Goal: Information Seeking & Learning: Learn about a topic

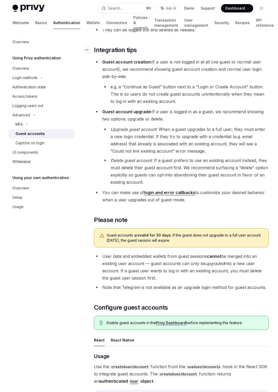
scroll to position [403, 0]
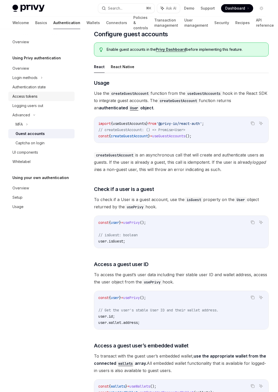
click at [28, 97] on div "Access tokens" at bounding box center [24, 96] width 25 height 6
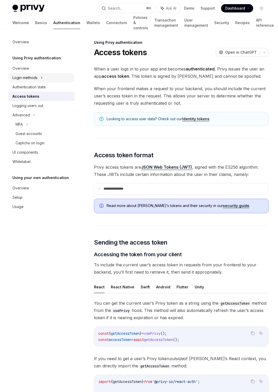
click at [27, 76] on div "Login methods" at bounding box center [24, 78] width 25 height 6
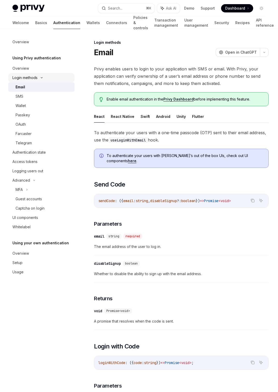
click at [17, 79] on div "Login methods" at bounding box center [24, 78] width 25 height 6
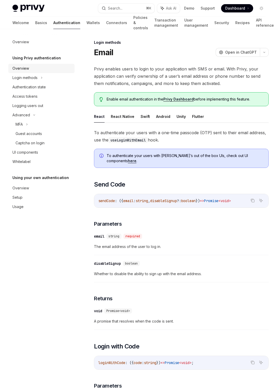
click at [21, 67] on div "Overview" at bounding box center [20, 68] width 17 height 6
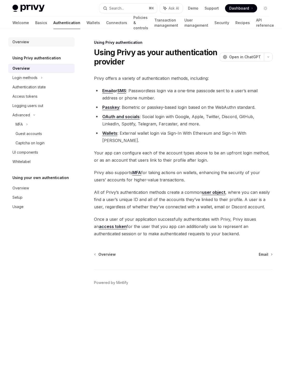
click at [14, 43] on div "Overview" at bounding box center [20, 42] width 17 height 6
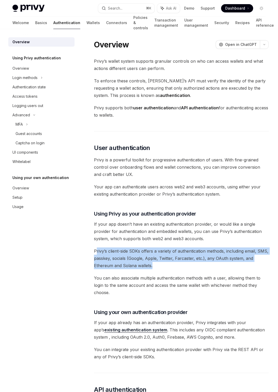
drag, startPoint x: 97, startPoint y: 250, endPoint x: 159, endPoint y: 267, distance: 64.8
click at [159, 267] on span "Privy’s client-side SDKs offers a variety of authentication methods, including …" at bounding box center [181, 258] width 175 height 22
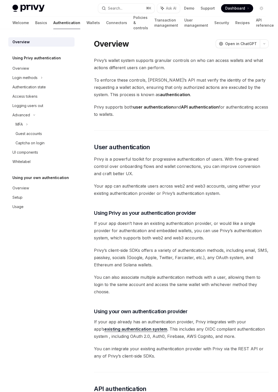
scroll to position [1, 0]
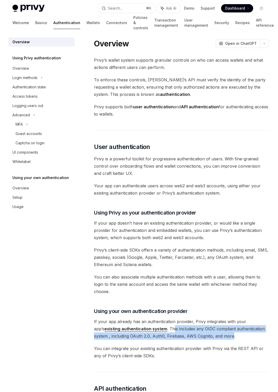
drag, startPoint x: 214, startPoint y: 336, endPoint x: 162, endPoint y: 328, distance: 53.3
click at [162, 328] on span "If your app already has an authentication provider, Privy integrates with your …" at bounding box center [181, 329] width 175 height 22
click at [153, 328] on link "existing authentication system" at bounding box center [135, 328] width 63 height 5
type textarea "*"
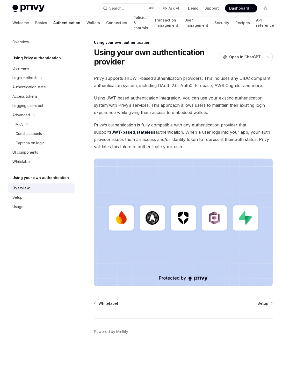
drag, startPoint x: 94, startPoint y: 77, endPoint x: 172, endPoint y: 144, distance: 102.6
click at [171, 146] on div "Privy supports all JWT-based authentication providers. This includes any OIDC c…" at bounding box center [183, 180] width 179 height 211
copy div "Privy supports all JWT-based authentication providers. This includes any OIDC c…"
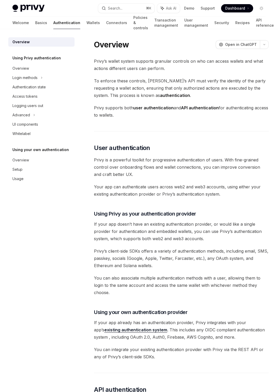
type textarea "*"
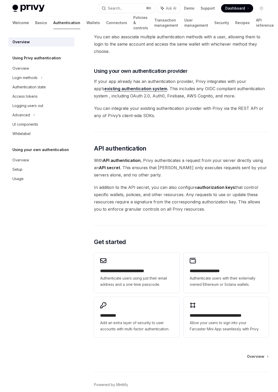
scroll to position [265, 0]
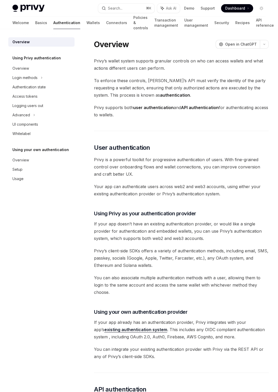
type textarea "*"
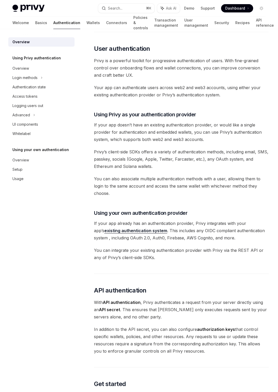
scroll to position [104, 0]
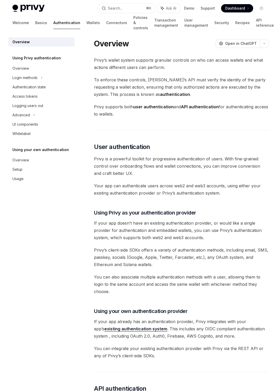
type textarea "*"
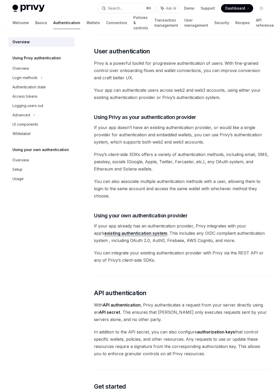
scroll to position [104, 0]
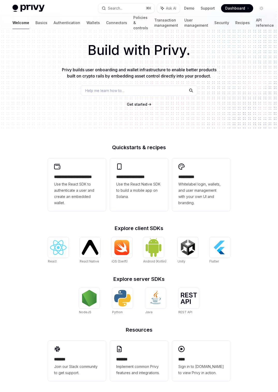
scroll to position [20, 0]
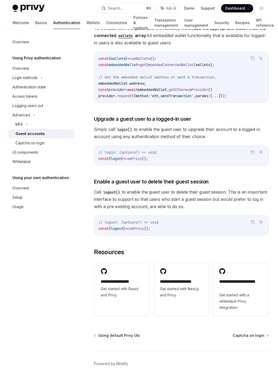
scroll to position [734, 0]
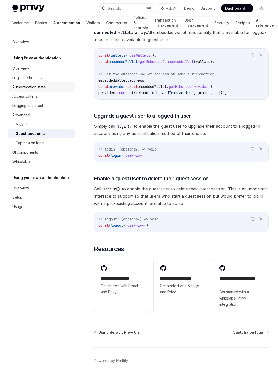
click at [27, 87] on div "Authentication state" at bounding box center [28, 87] width 33 height 6
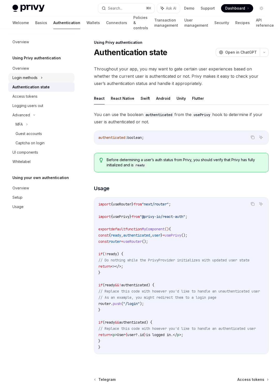
click at [26, 79] on div "Login methods" at bounding box center [24, 78] width 25 height 6
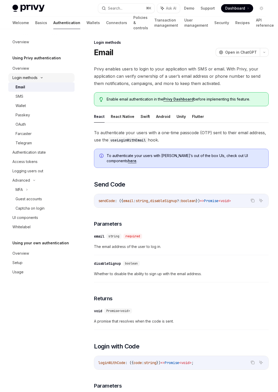
click at [32, 76] on div "Login methods" at bounding box center [24, 78] width 25 height 6
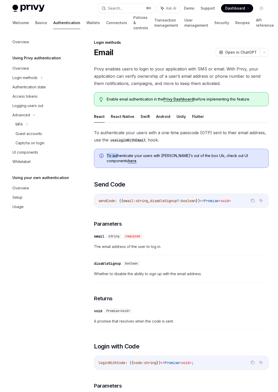
drag, startPoint x: 118, startPoint y: 155, endPoint x: 171, endPoint y: 152, distance: 53.4
click at [171, 152] on div "To authenticate your users with Privy’s out of the box UIs, check out UI compon…" at bounding box center [181, 158] width 175 height 19
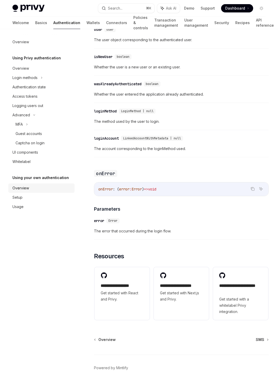
scroll to position [889, 0]
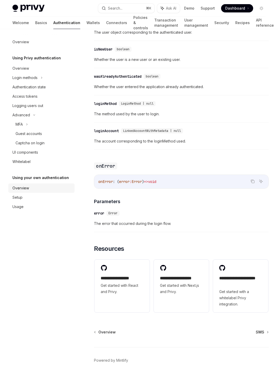
click at [28, 187] on div "Overview" at bounding box center [20, 188] width 17 height 6
type textarea "*"
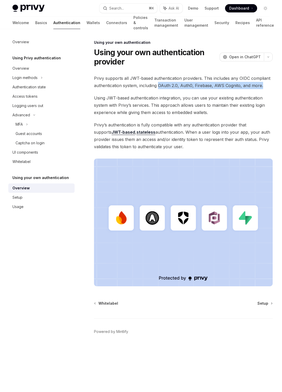
drag, startPoint x: 158, startPoint y: 85, endPoint x: 261, endPoint y: 85, distance: 102.5
click at [261, 85] on span "Privy supports all JWT-based authentication providers. This includes any OIDC c…" at bounding box center [183, 82] width 179 height 14
copy span "OAuth 2.0, Auth0, Firebase, AWS Cognito, and more."
click at [203, 96] on span "Using JWT-based authentication integration, you can use your existing authentic…" at bounding box center [183, 105] width 179 height 22
